Goal: Task Accomplishment & Management: Manage account settings

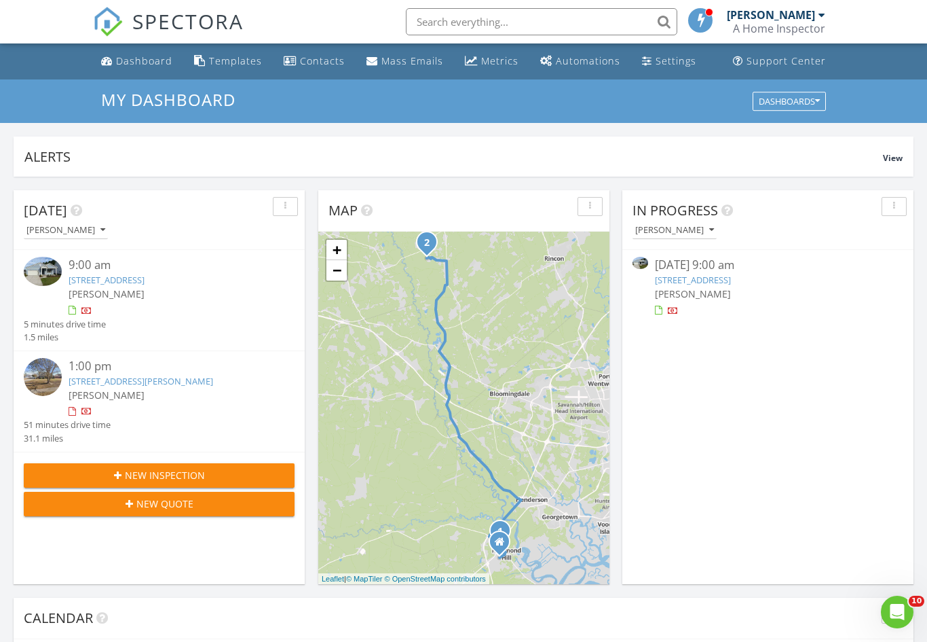
click at [731, 284] on link "35 Sapwood Lane, Richmond Hill, GA 31324" at bounding box center [693, 280] width 76 height 12
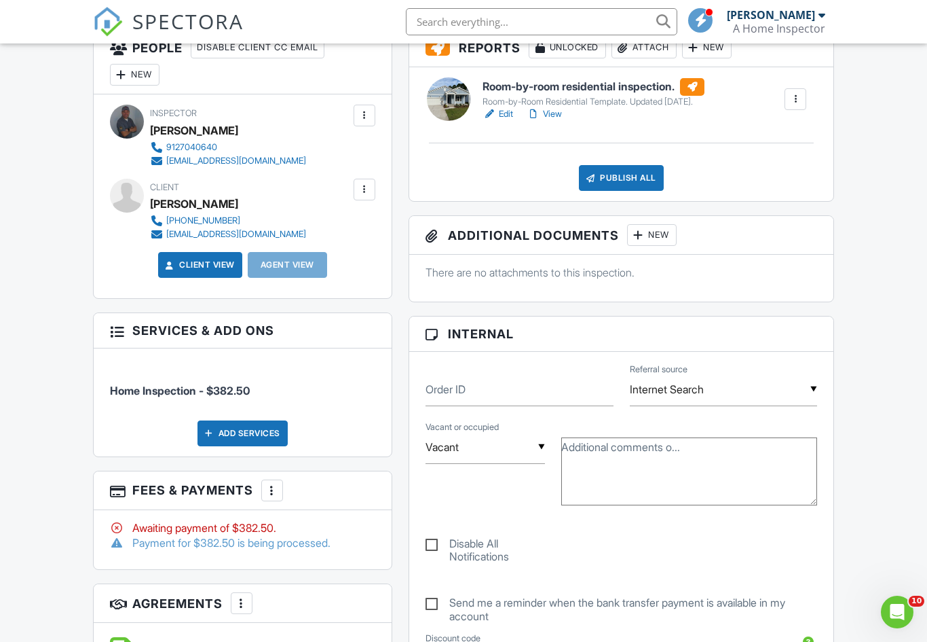
scroll to position [246, 0]
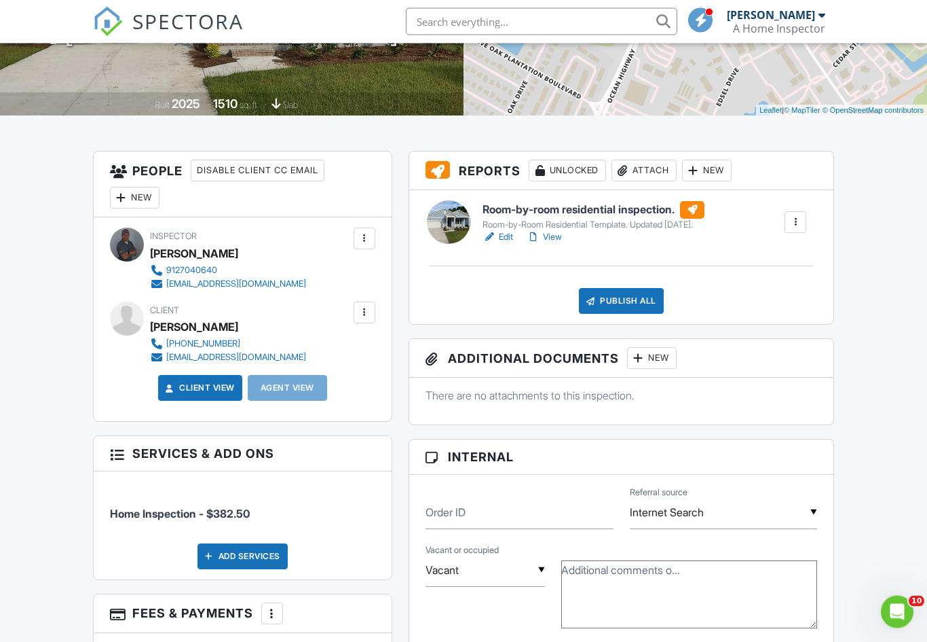
click at [621, 302] on div "Publish All" at bounding box center [621, 302] width 85 height 26
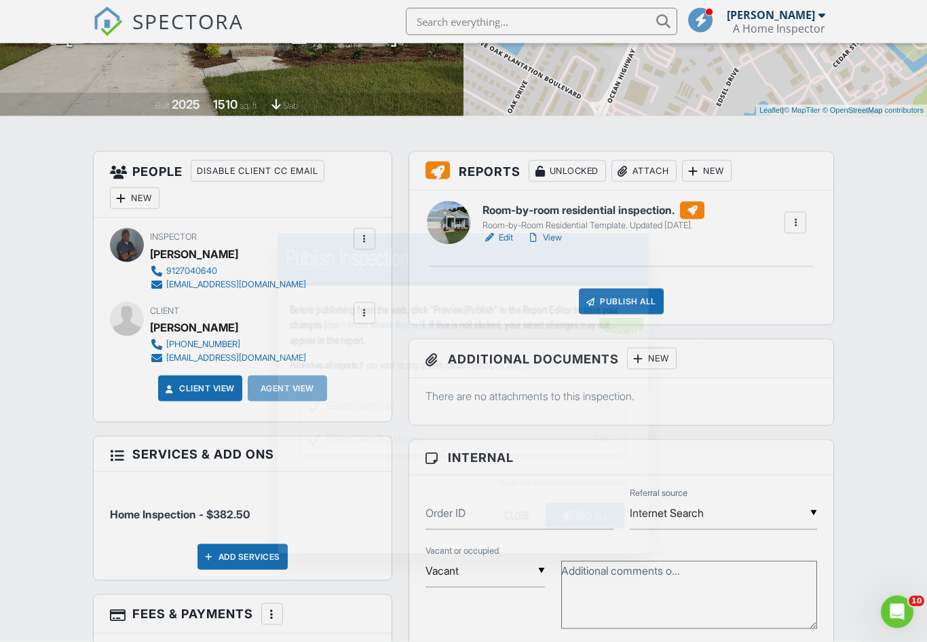
scroll to position [247, 0]
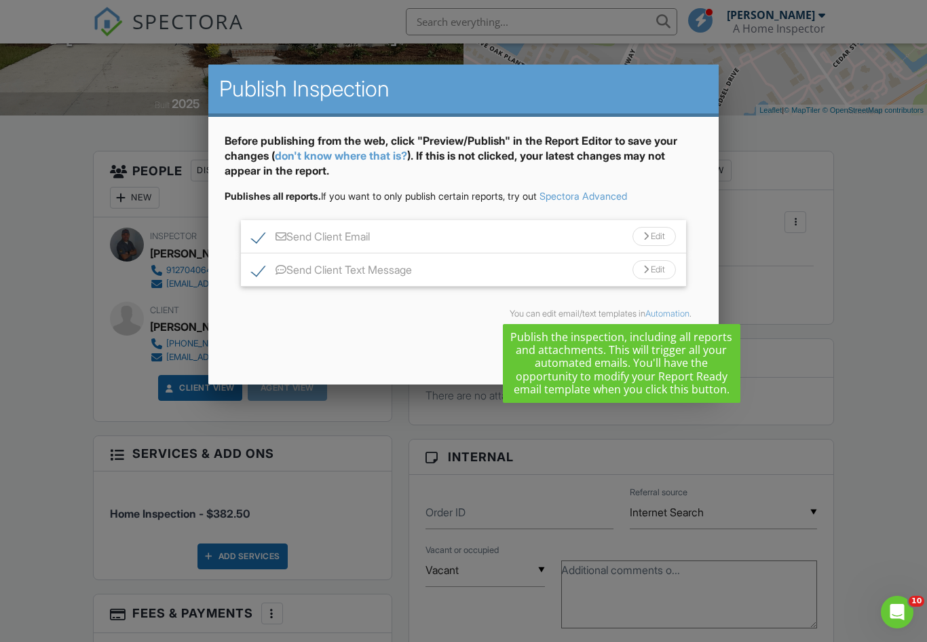
click at [401, 353] on div "Send All Close" at bounding box center [463, 349] width 477 height 38
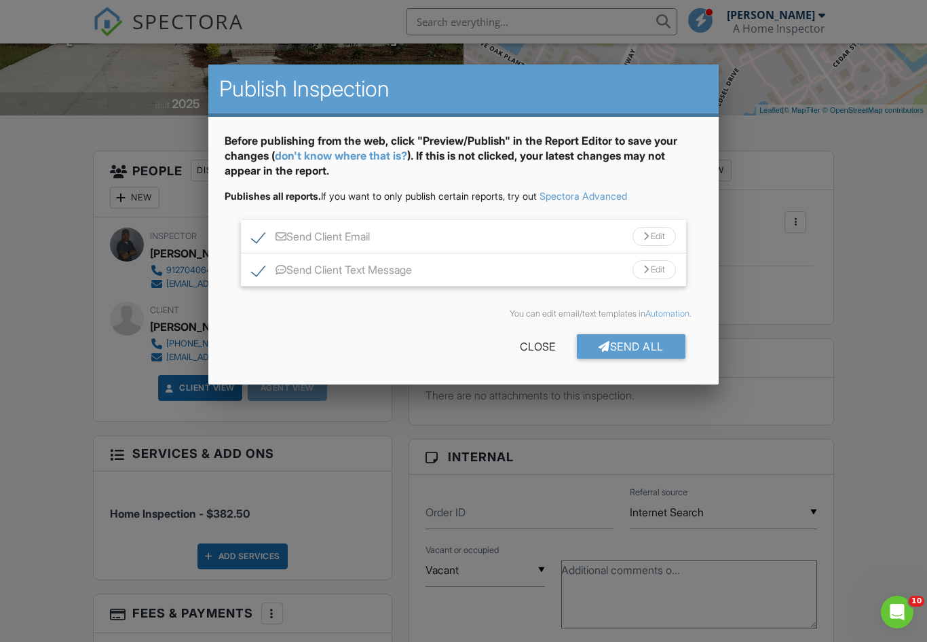
click at [633, 348] on div "Send All" at bounding box center [631, 346] width 109 height 24
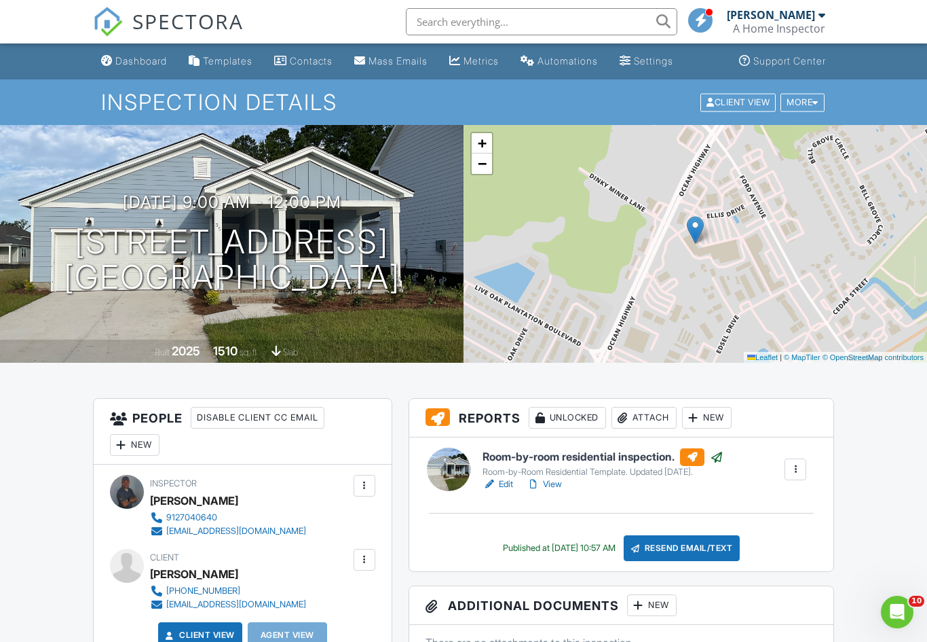
click at [126, 62] on div "Dashboard" at bounding box center [141, 61] width 52 height 12
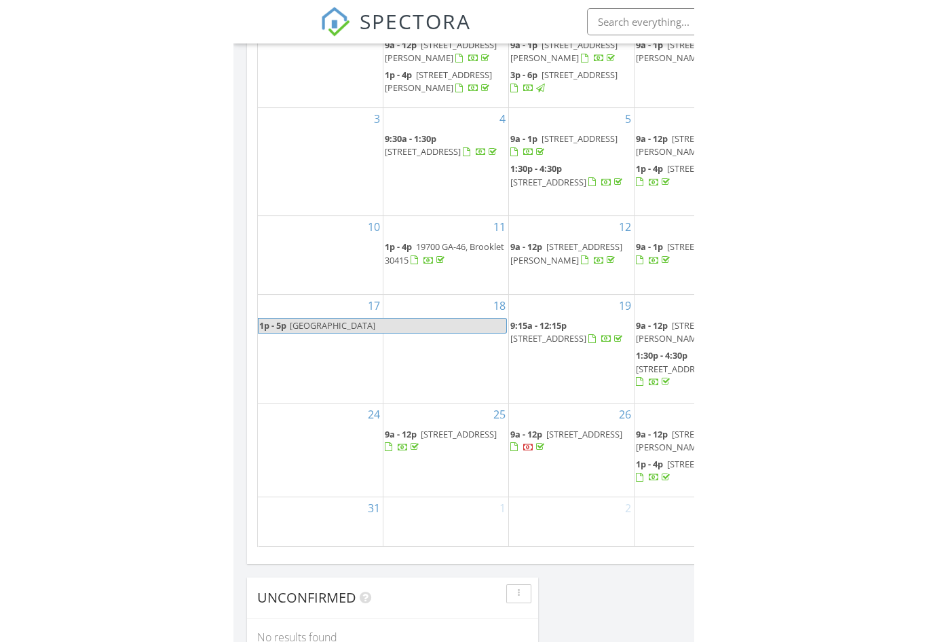
scroll to position [7, 7]
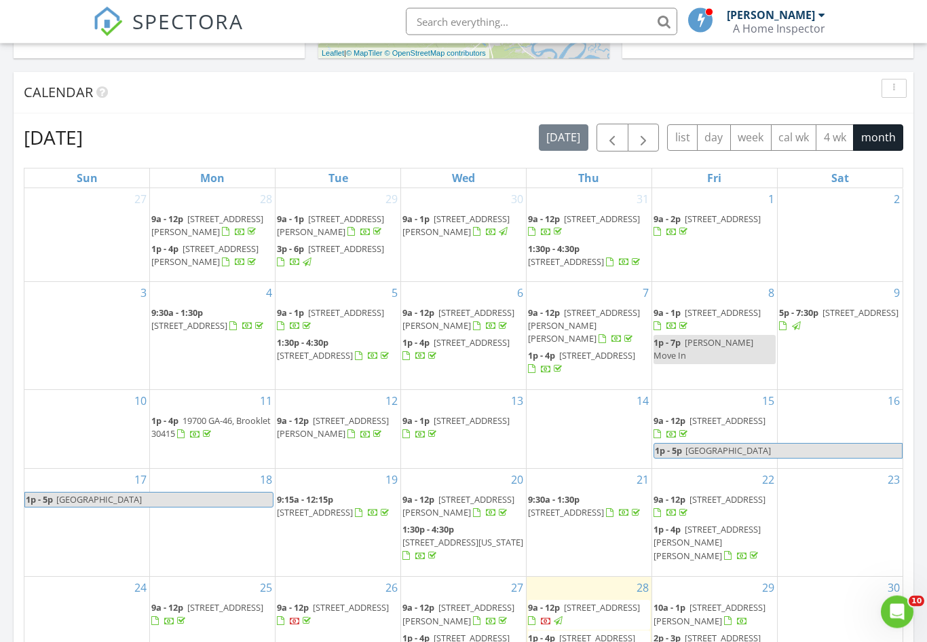
click at [658, 142] on button "button" at bounding box center [644, 138] width 32 height 28
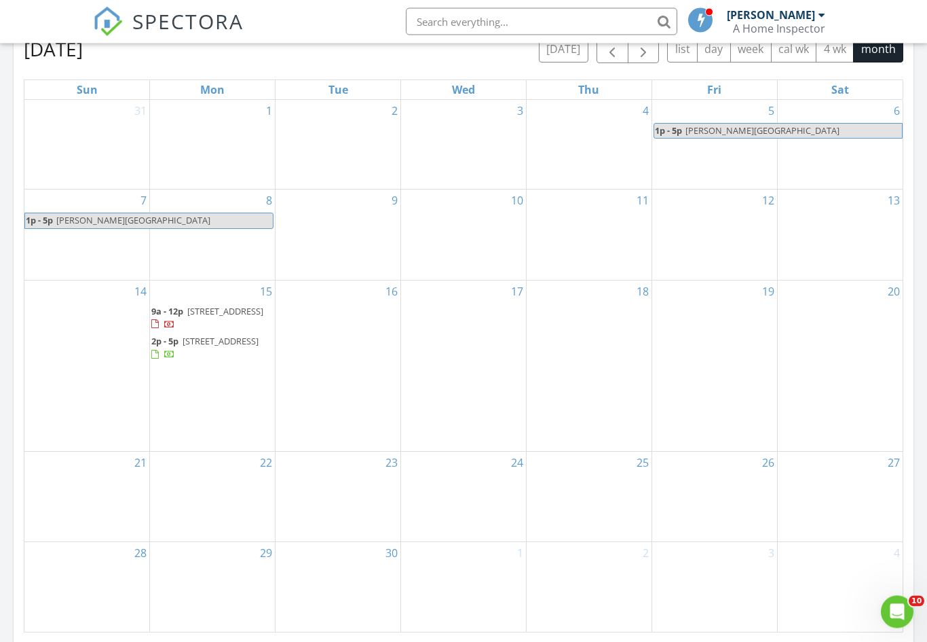
scroll to position [614, 0]
click at [800, 421] on div "20" at bounding box center [840, 365] width 125 height 170
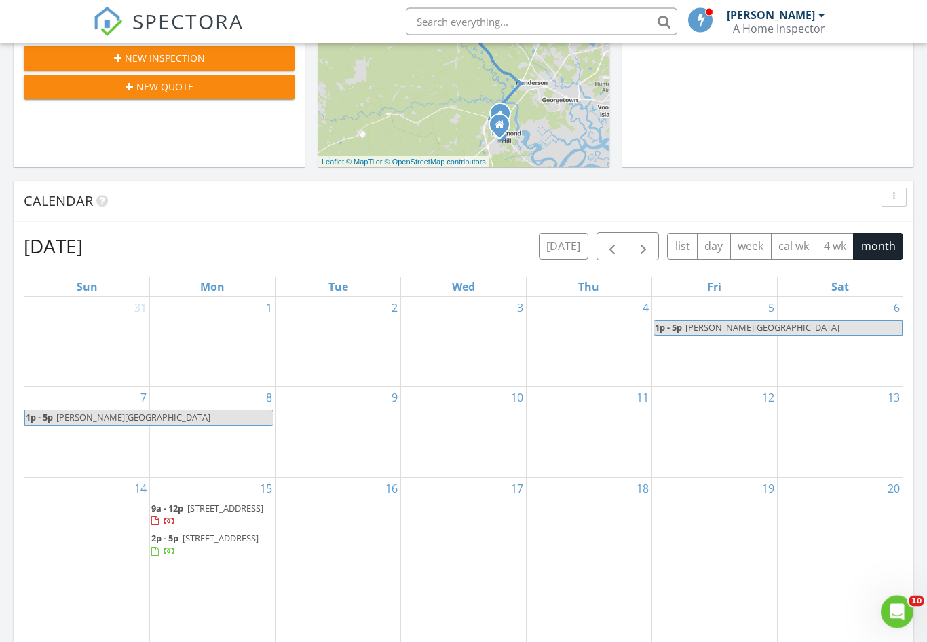
click at [615, 246] on span "button" at bounding box center [612, 247] width 16 height 16
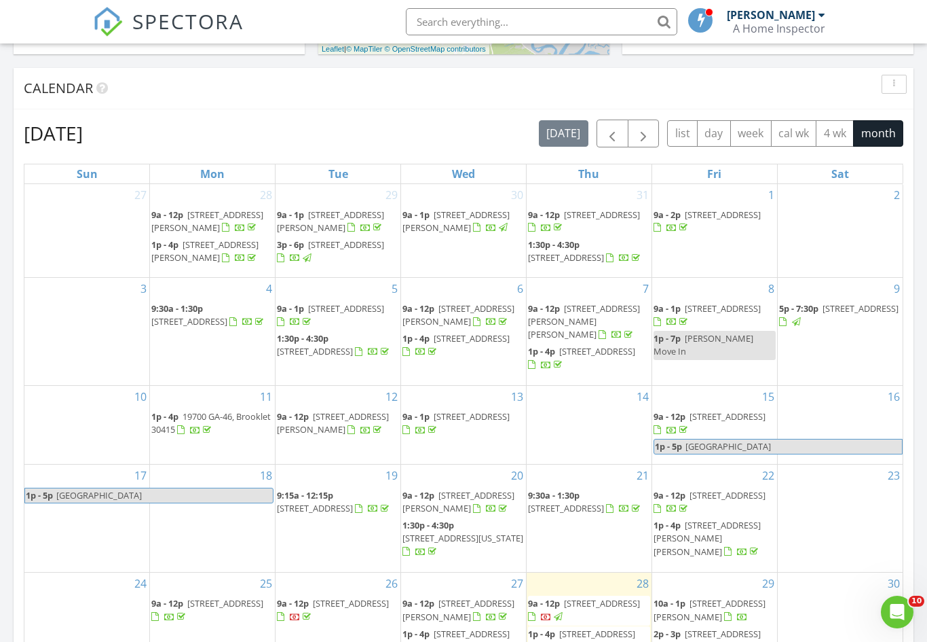
scroll to position [680, 0]
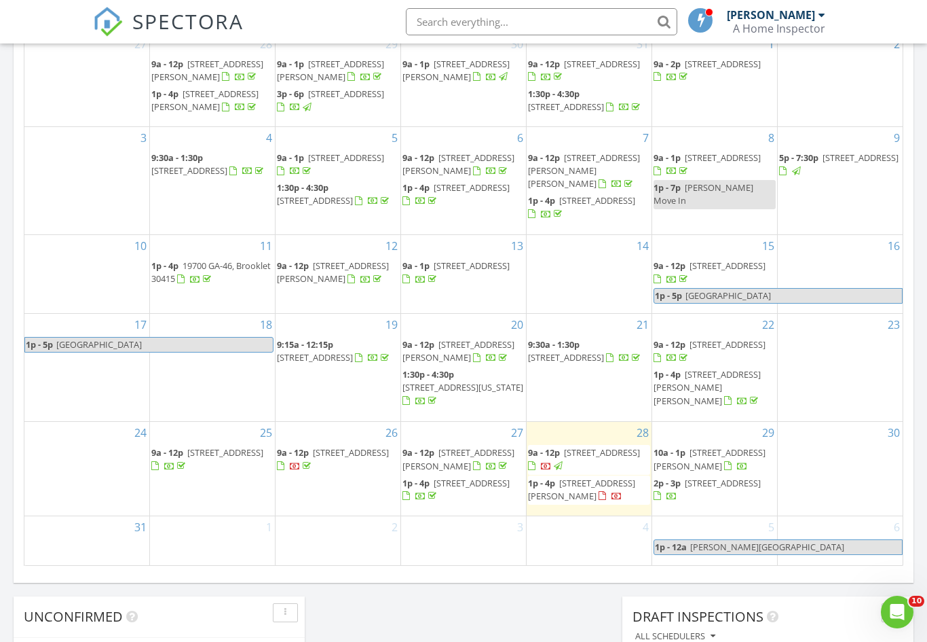
click at [837, 479] on div "30" at bounding box center [840, 468] width 125 height 93
click at [822, 422] on div "30" at bounding box center [840, 433] width 125 height 22
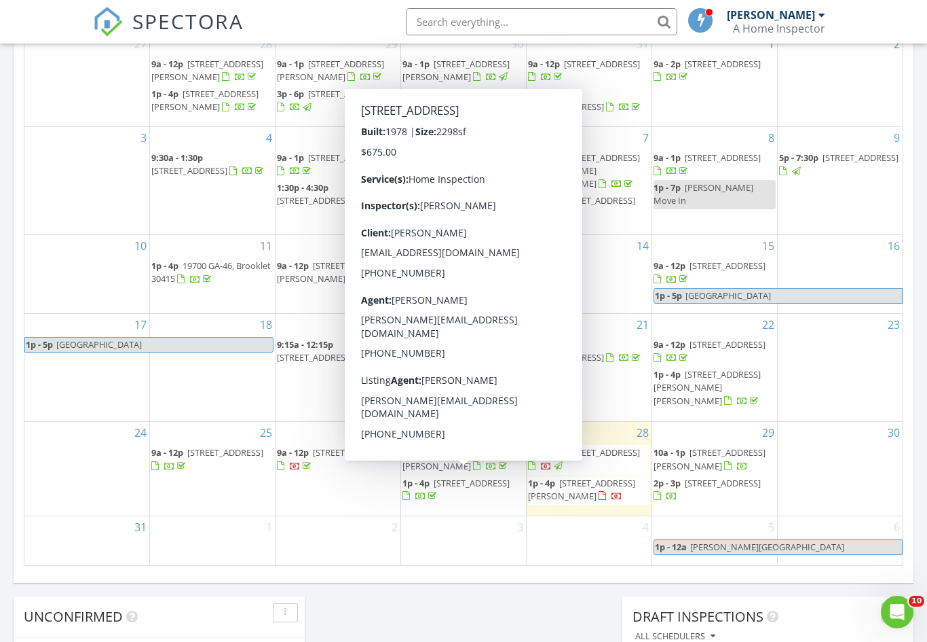
click at [860, 460] on div "30" at bounding box center [840, 468] width 125 height 93
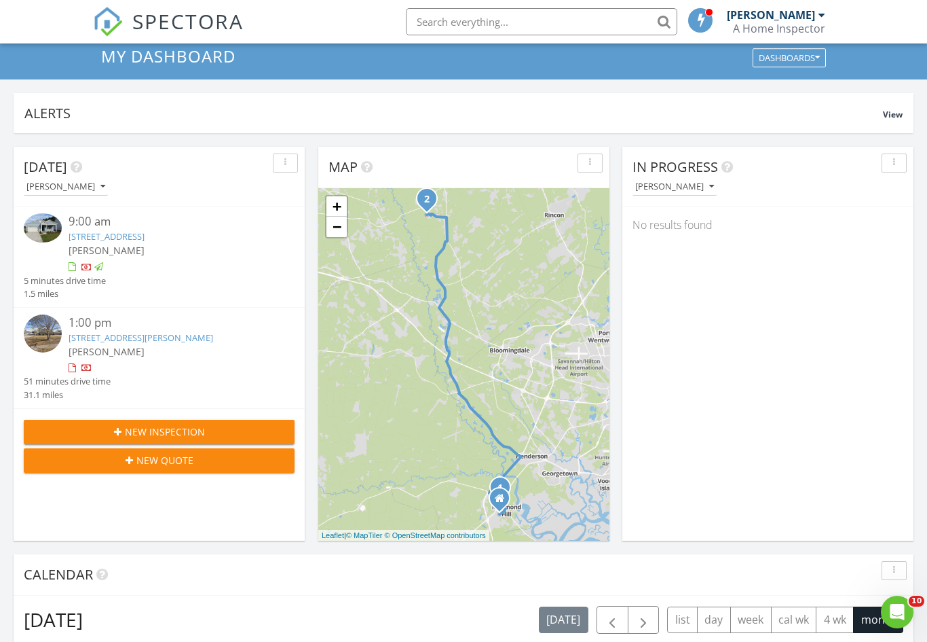
scroll to position [0, 0]
